Goal: Task Accomplishment & Management: Manage account settings

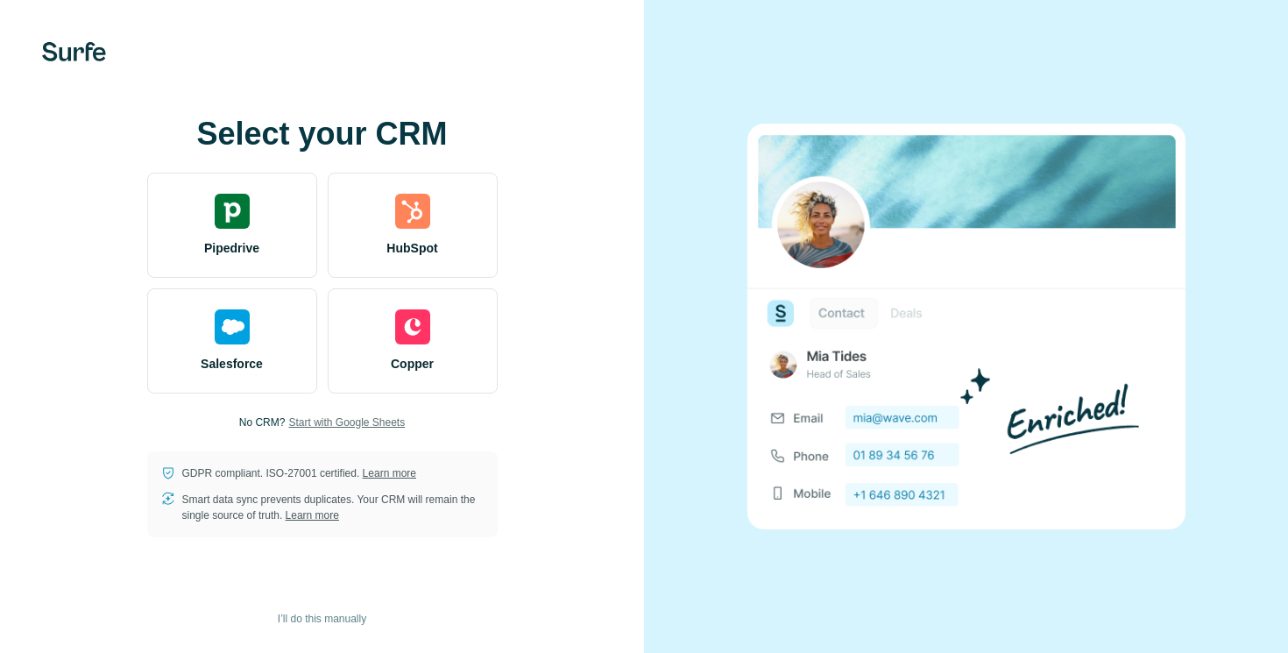
click at [347, 419] on span "Start with Google Sheets" at bounding box center [346, 422] width 117 height 16
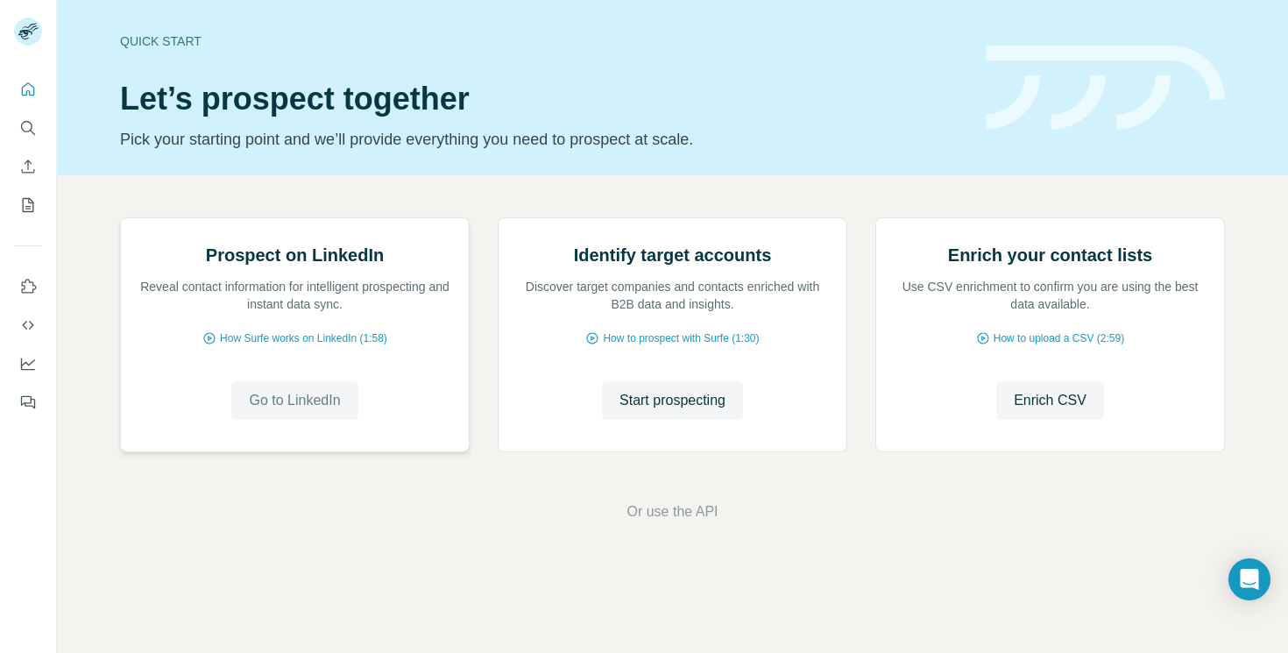
click at [276, 411] on span "Go to LinkedIn" at bounding box center [294, 400] width 91 height 21
click at [356, 346] on span "How Surfe works on LinkedIn (1:58)" at bounding box center [303, 338] width 167 height 16
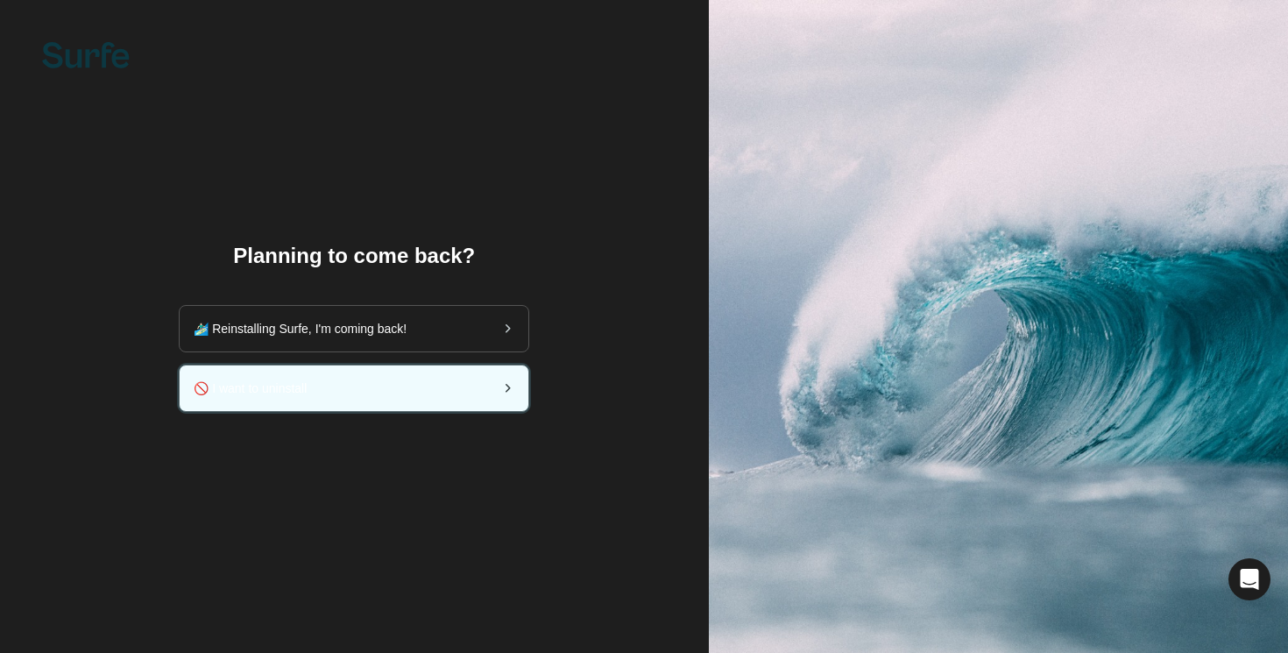
click at [333, 396] on div "🚫 I want to uninstall" at bounding box center [354, 388] width 349 height 46
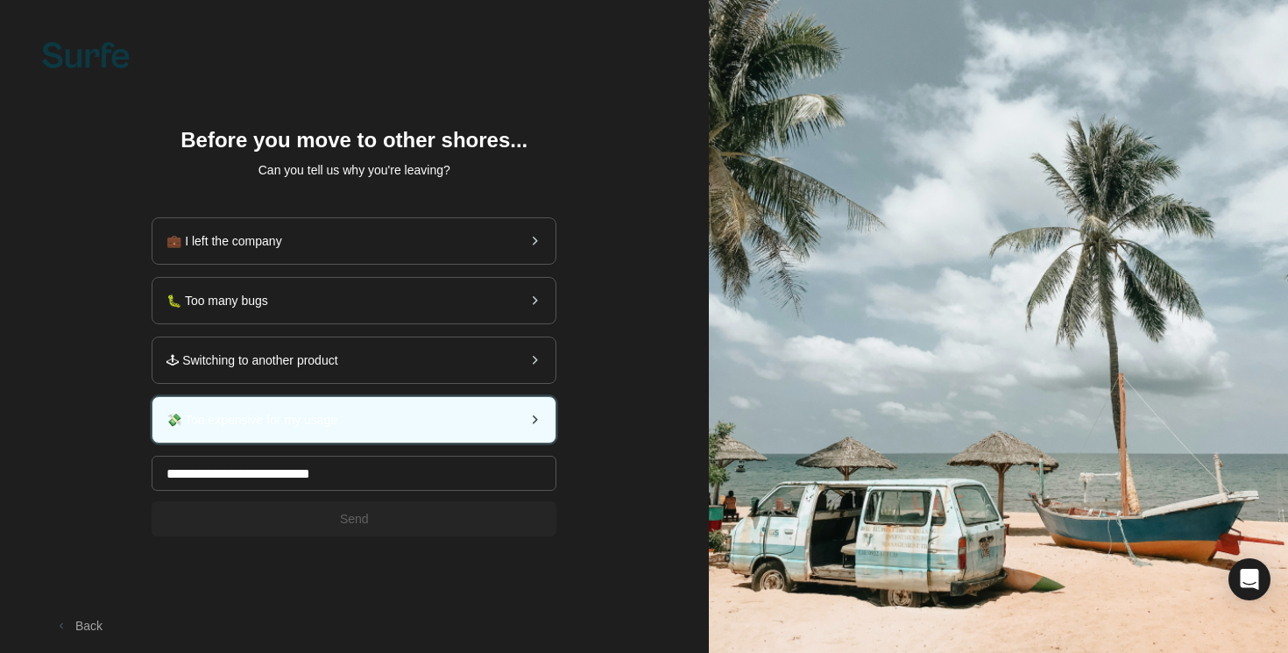
click at [400, 442] on div "💸 Too expensive for my usage" at bounding box center [353, 420] width 403 height 46
